Goal: Complete application form

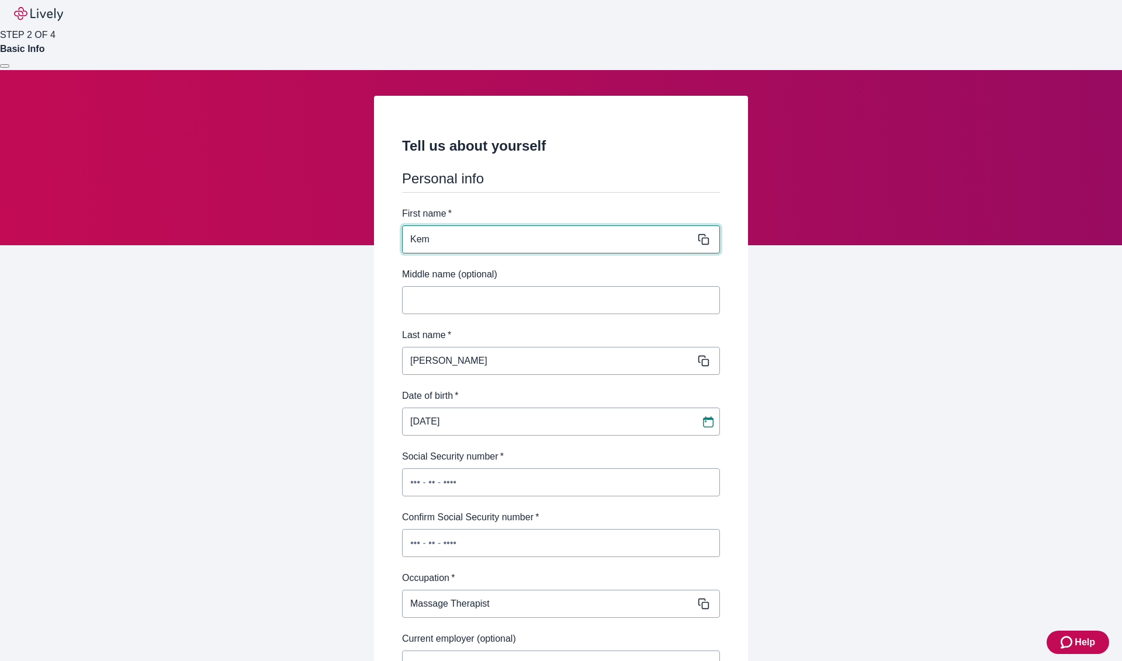
scroll to position [92, 0]
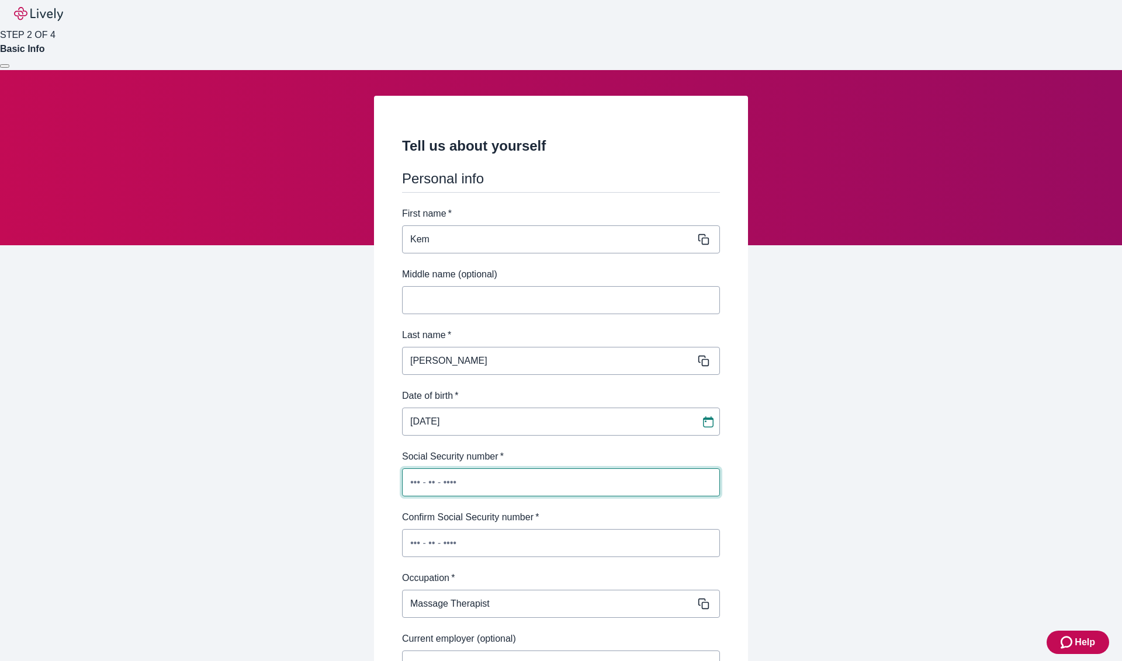
click at [458, 471] on input "Social Security number   *" at bounding box center [561, 482] width 318 height 23
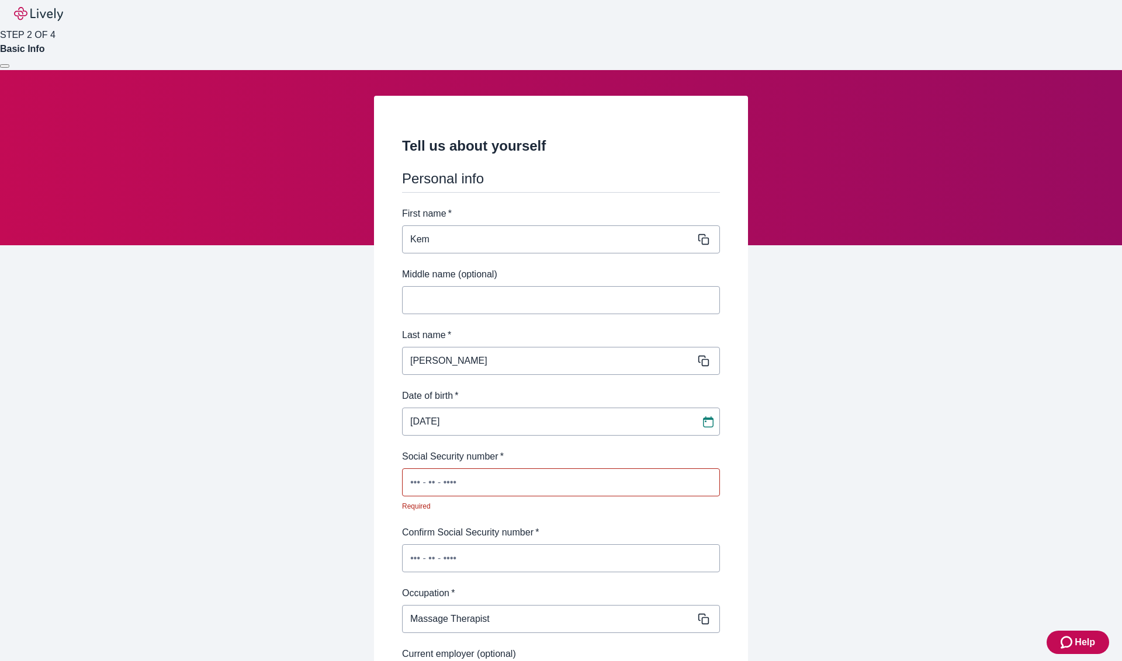
click at [5, 66] on div at bounding box center [5, 66] width 0 height 0
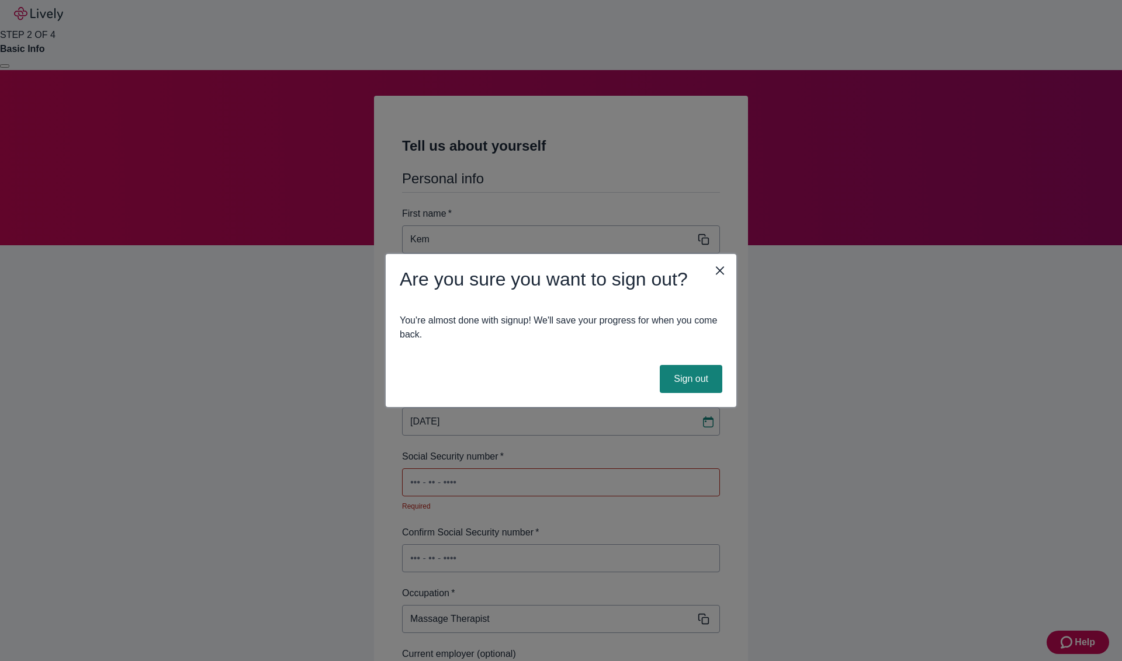
click at [718, 270] on icon "close" at bounding box center [720, 270] width 14 height 14
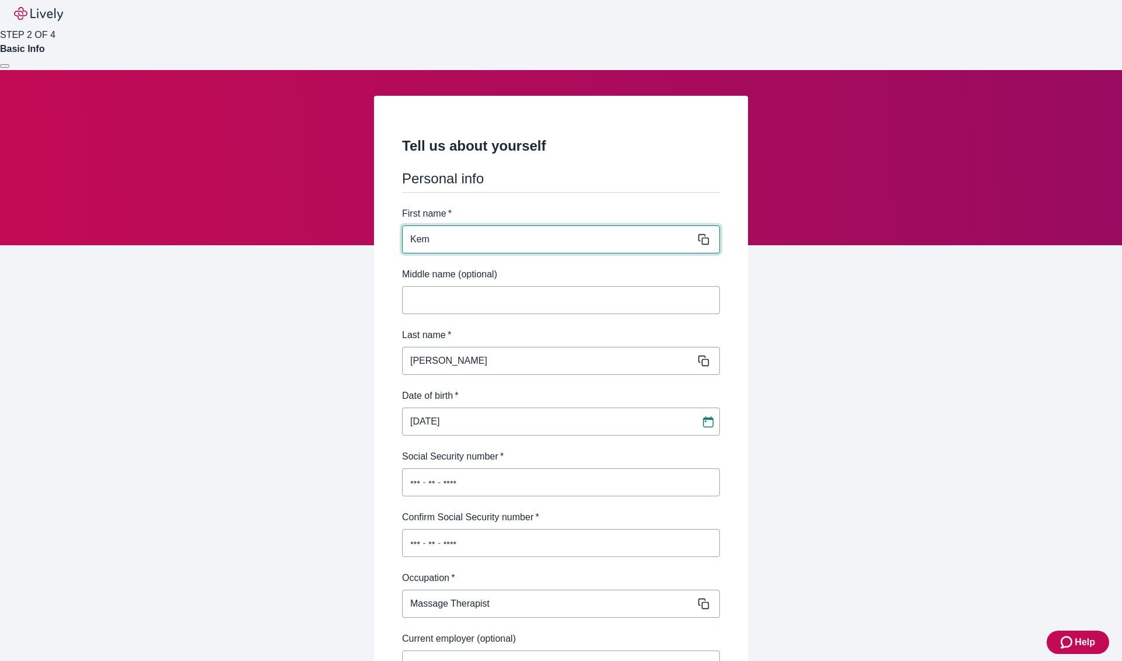
click at [5, 66] on div at bounding box center [5, 66] width 0 height 0
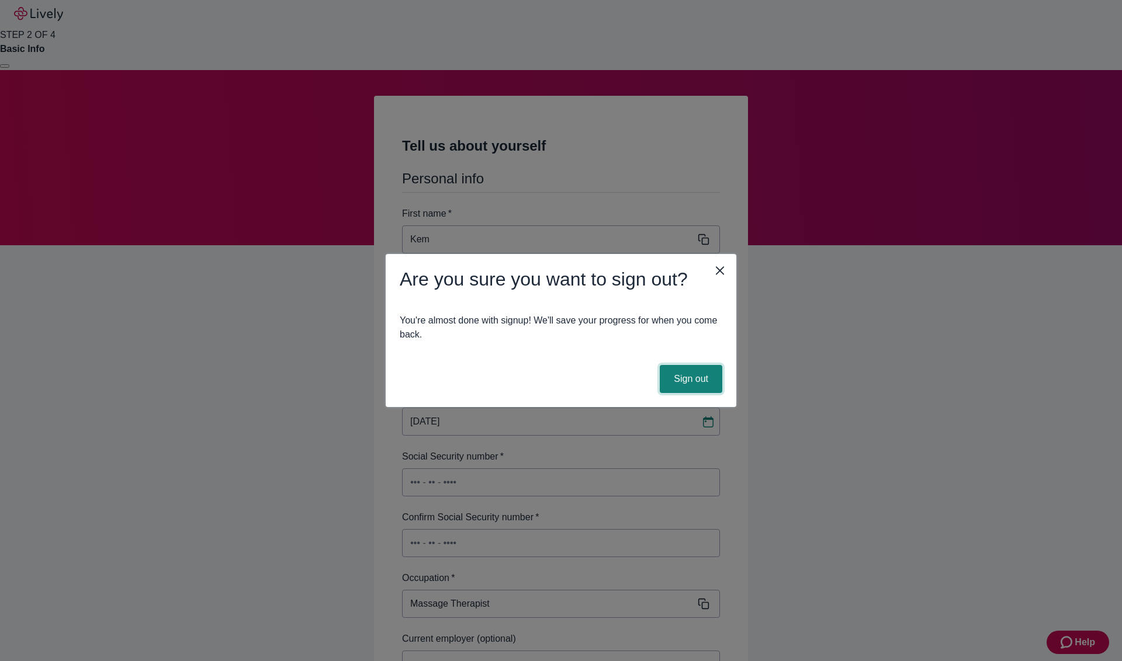
click at [692, 376] on button "Sign out" at bounding box center [691, 379] width 63 height 28
